Goal: Task Accomplishment & Management: Complete application form

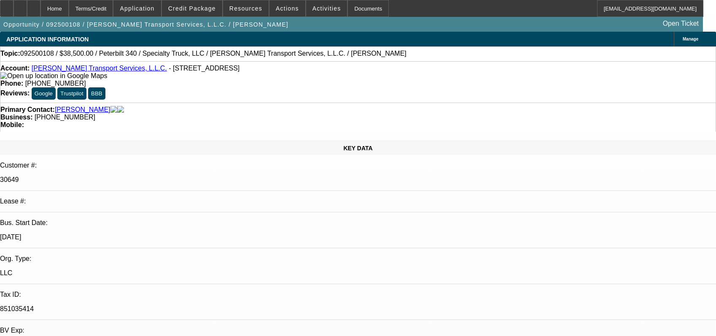
select select "0"
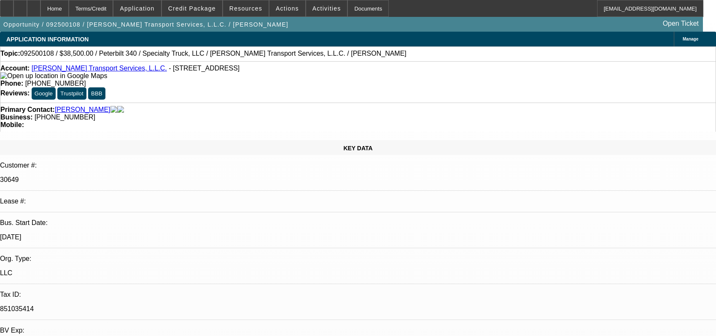
select select "0"
select select "1"
select select "2"
select select "6"
select select "1"
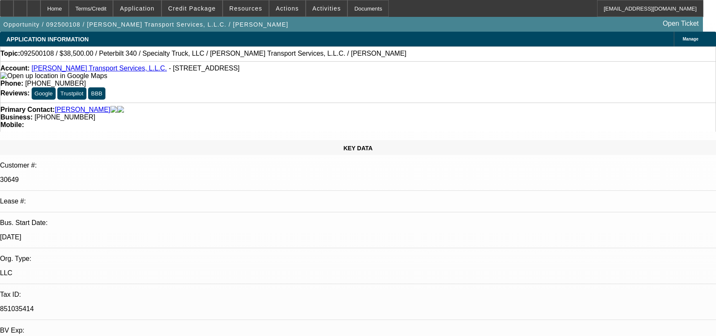
select select "2"
select select "6"
